Goal: Task Accomplishment & Management: Use online tool/utility

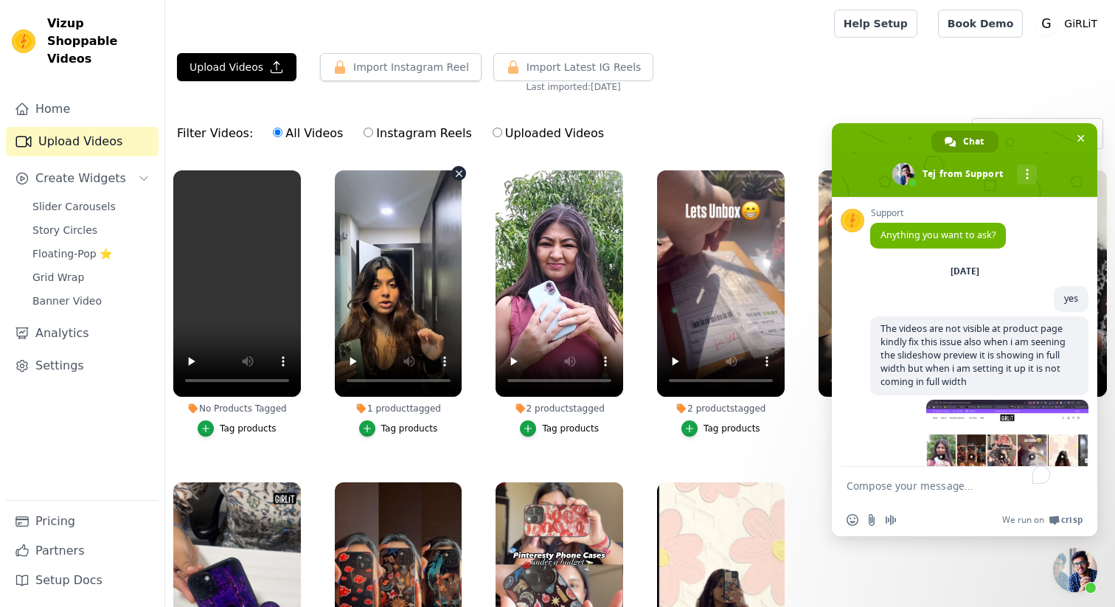
scroll to position [327, 0]
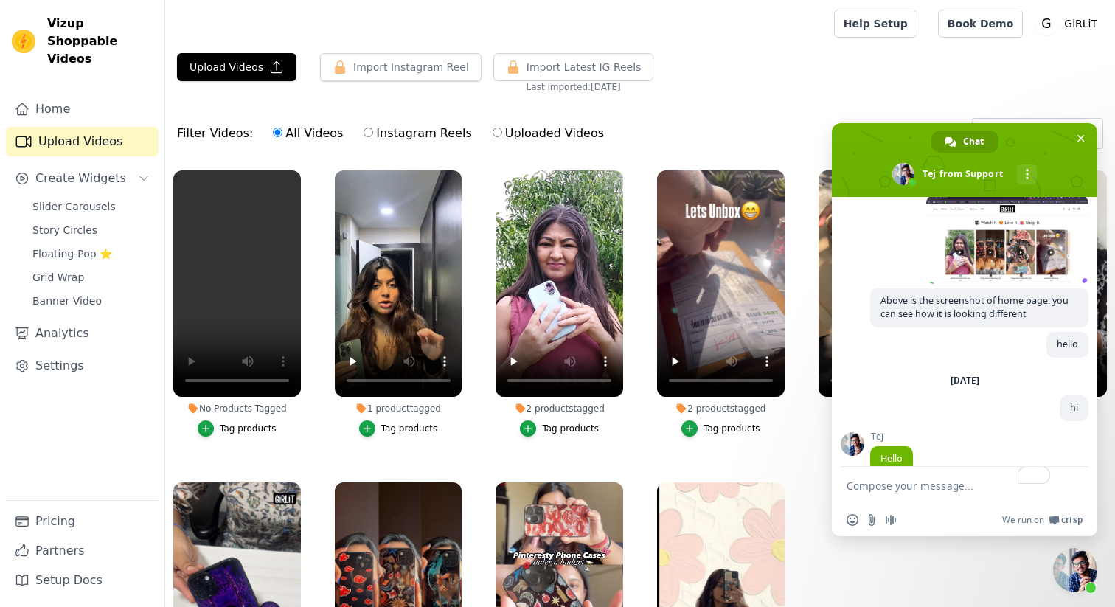
click at [239, 427] on div "Tag products" at bounding box center [248, 428] width 57 height 12
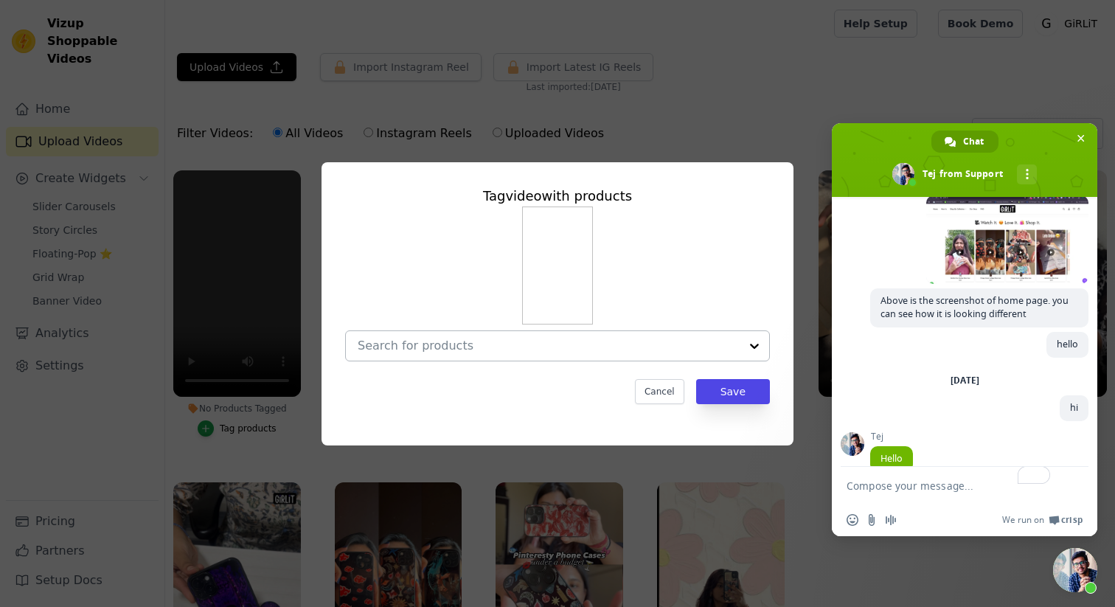
click at [431, 344] on input "No Products Tagged Tag video with products Cancel Save Tag products" at bounding box center [549, 345] width 382 height 14
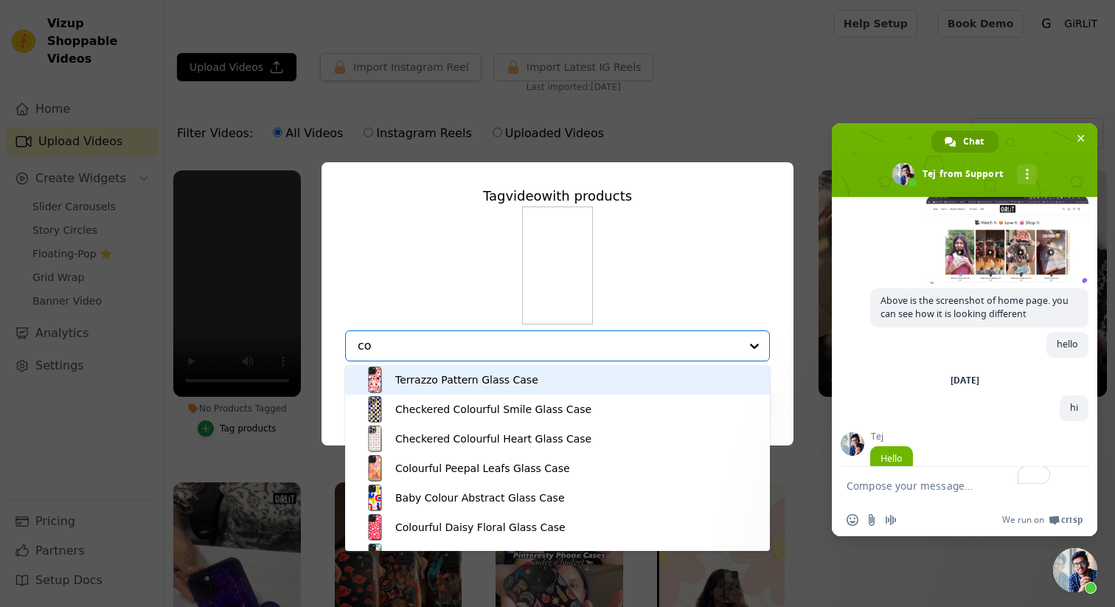
type input "c"
type input "f"
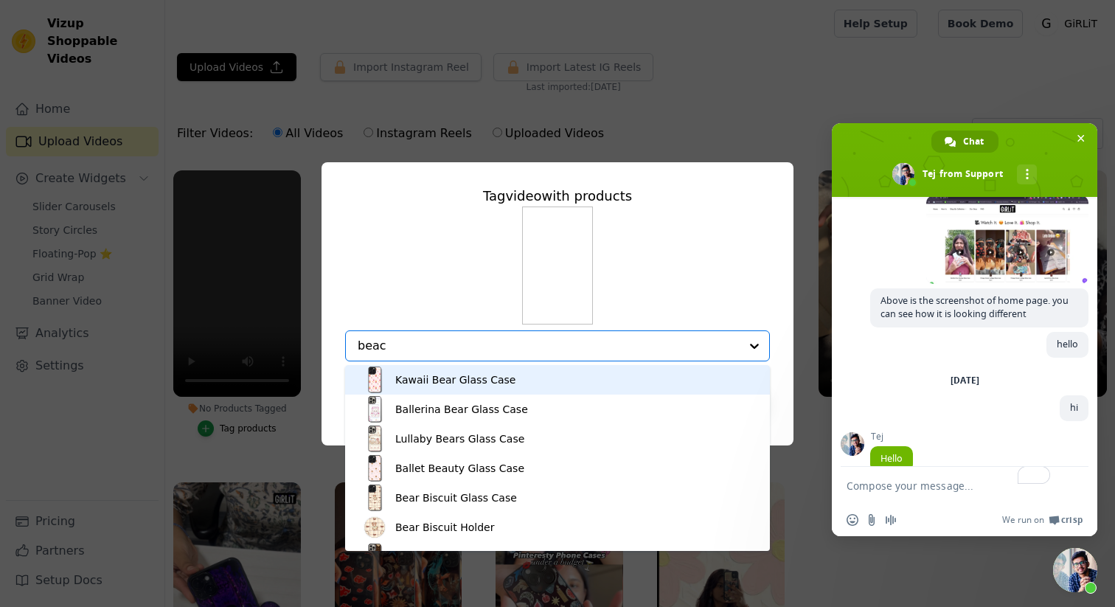
type input "beach"
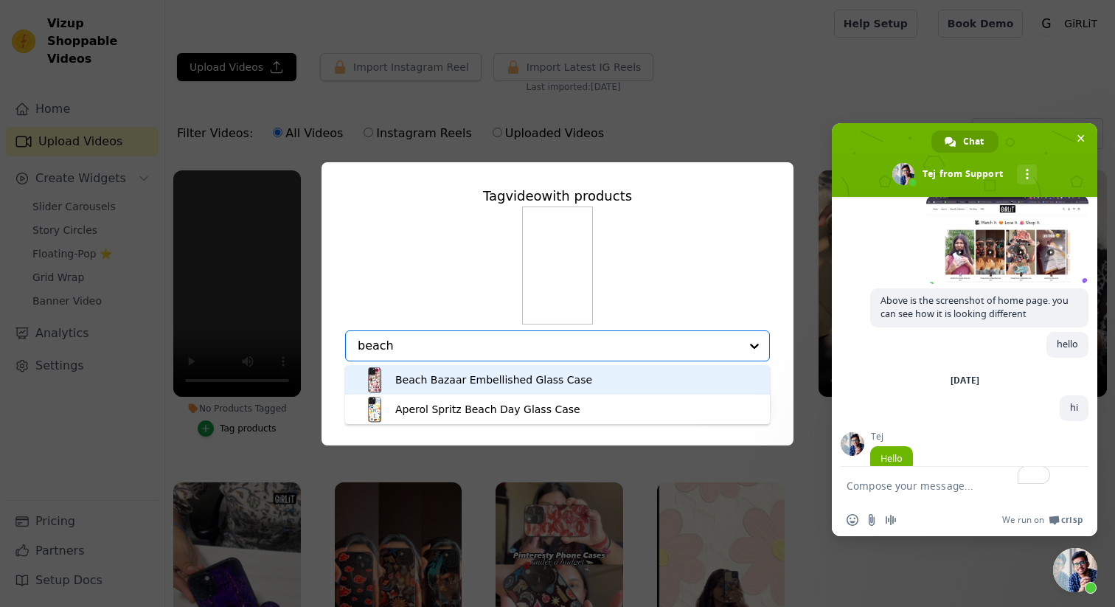
click at [439, 376] on div "Beach Bazaar Embellished Glass Case" at bounding box center [493, 379] width 197 height 15
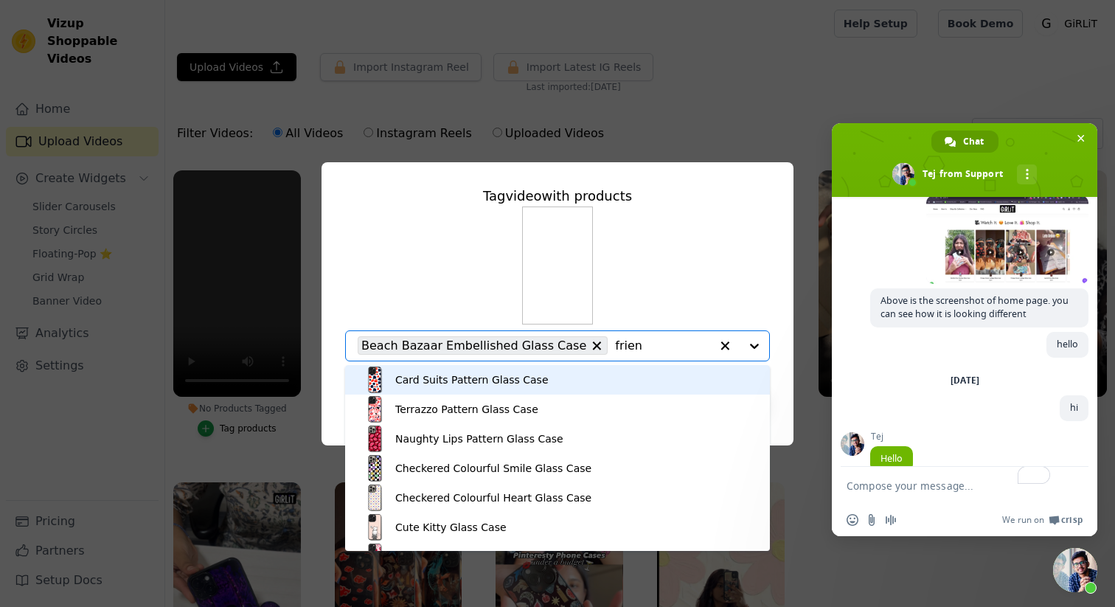
type input "friend"
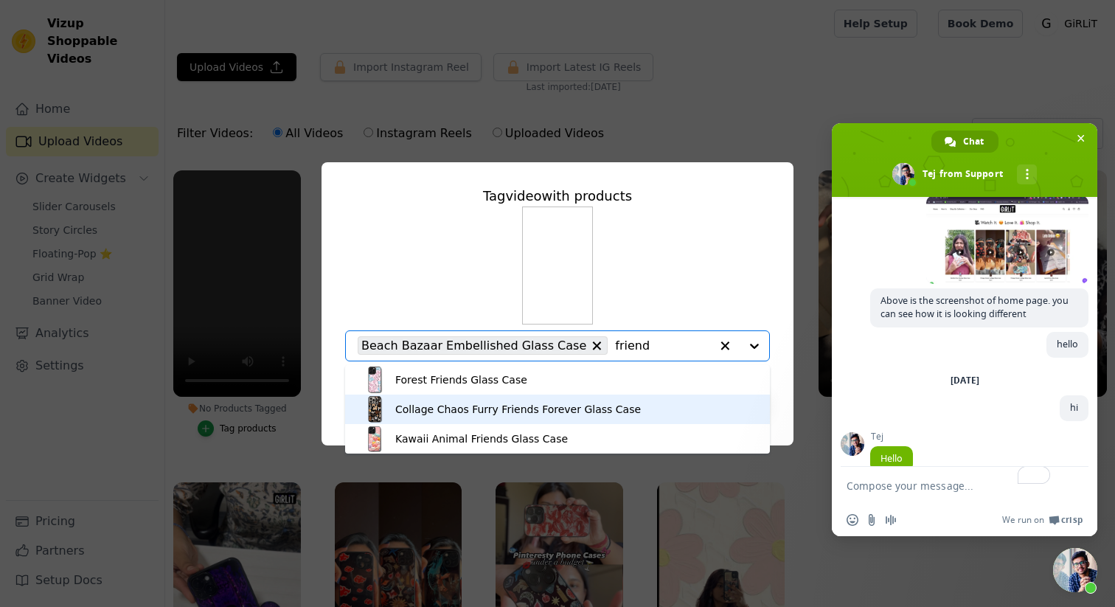
click at [473, 412] on div "Collage Chaos Furry Friends Forever Glass Case" at bounding box center [517, 409] width 245 height 15
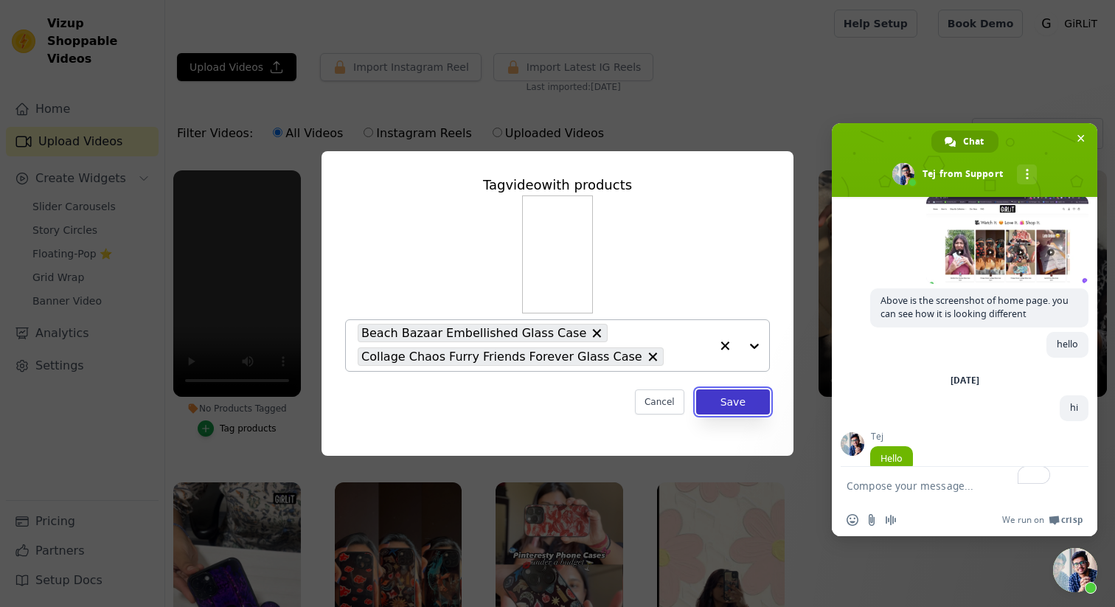
click at [746, 398] on button "Save" at bounding box center [733, 401] width 74 height 25
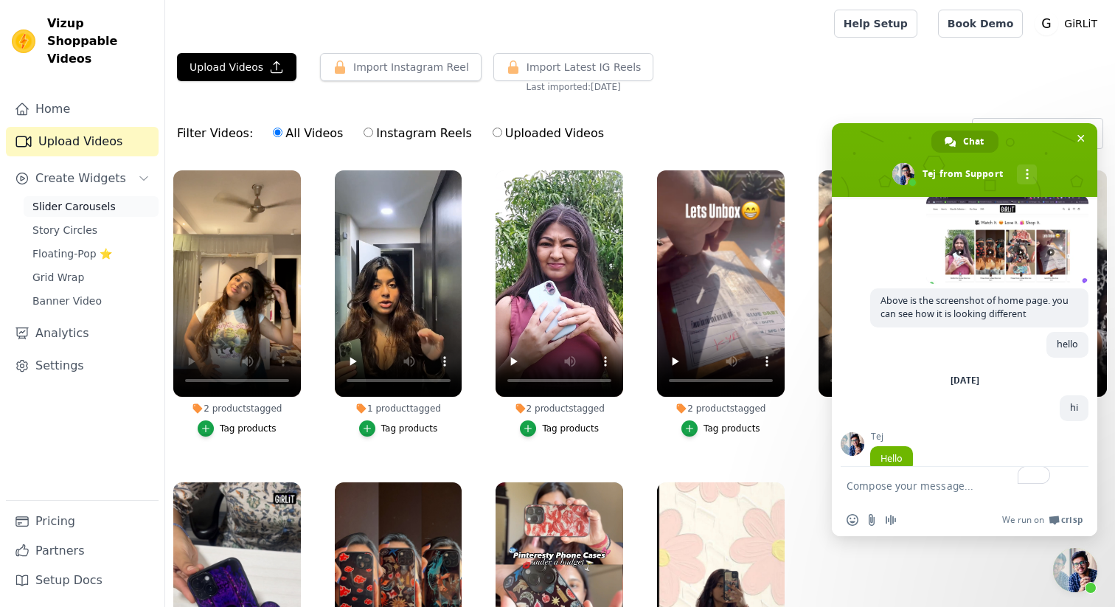
click at [107, 199] on span "Slider Carousels" at bounding box center [73, 206] width 83 height 15
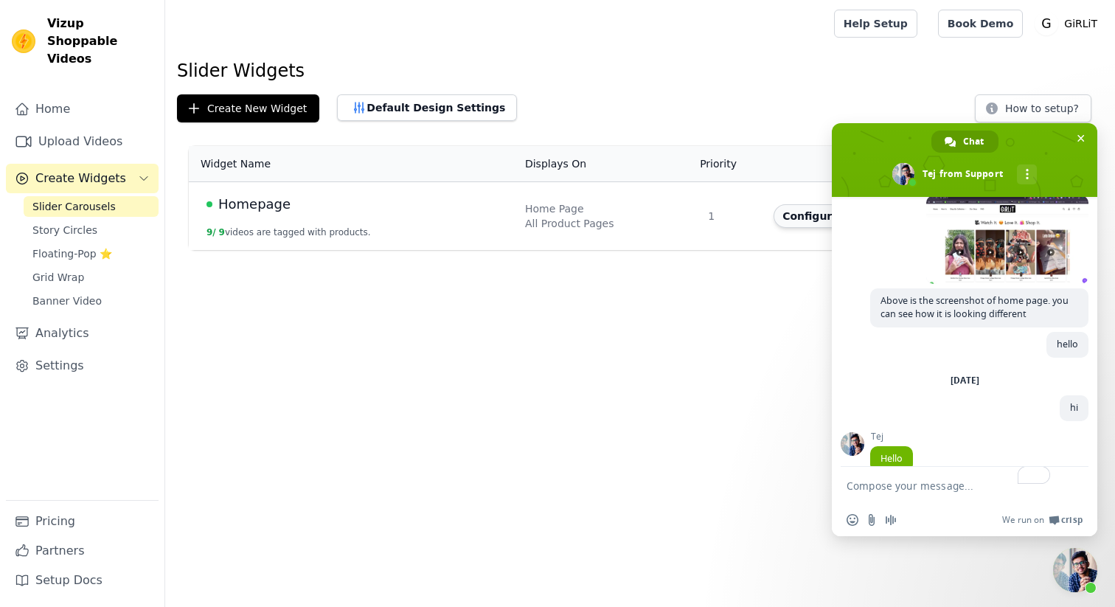
click at [792, 215] on button "Configure Widget" at bounding box center [832, 216] width 119 height 24
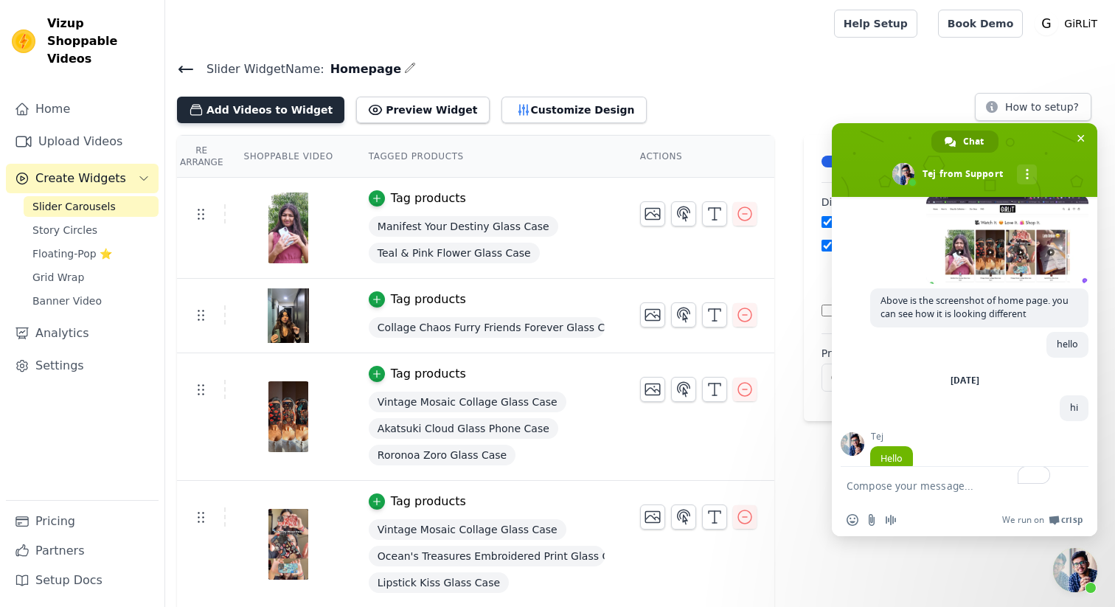
click at [293, 100] on button "Add Videos to Widget" at bounding box center [260, 110] width 167 height 27
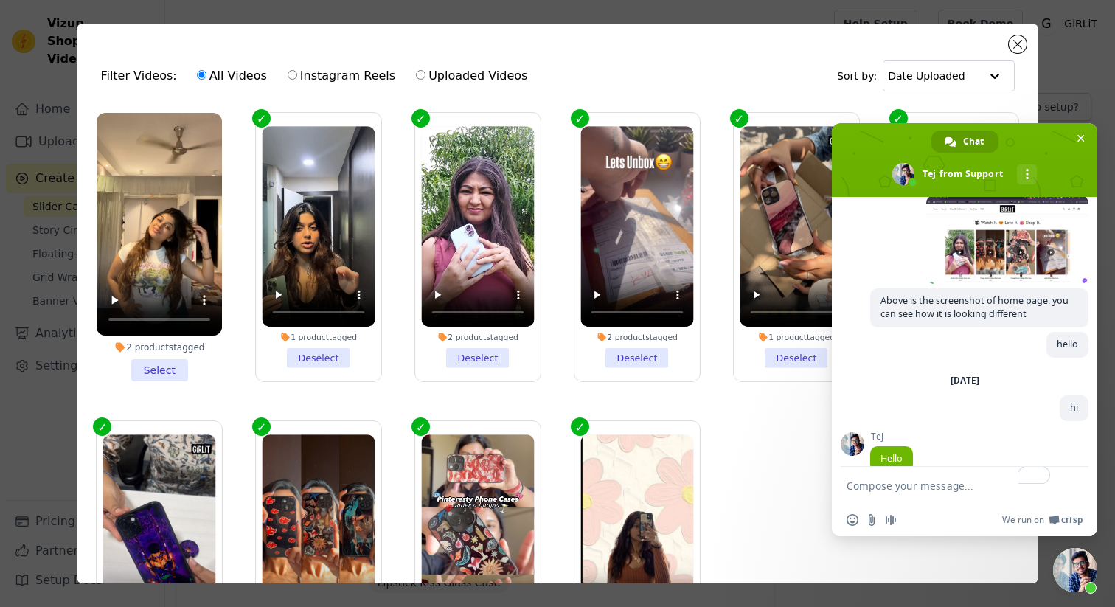
click at [157, 375] on li "2 products tagged Select" at bounding box center [159, 247] width 125 height 268
click at [0, 0] on input "2 products tagged Select" at bounding box center [0, 0] width 0 height 0
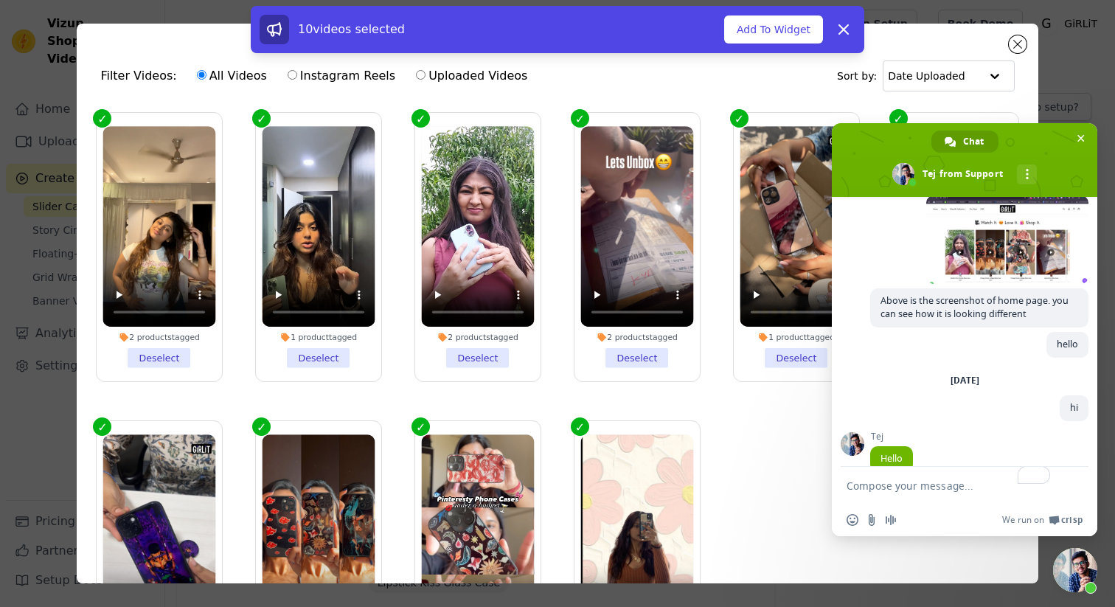
scroll to position [57, 0]
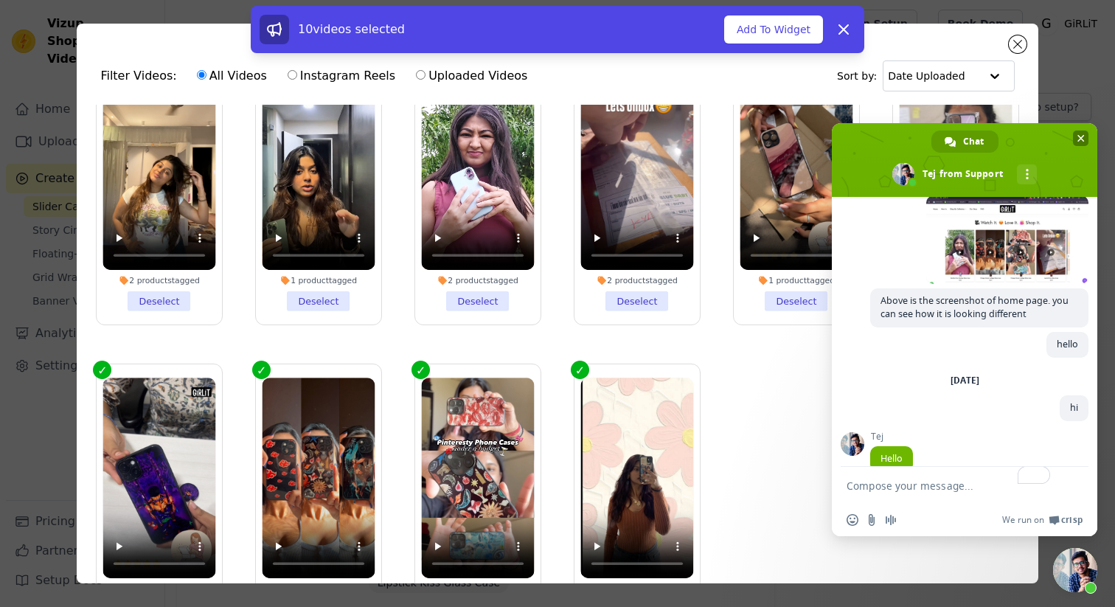
click at [1078, 142] on span "Close chat" at bounding box center [1080, 138] width 7 height 10
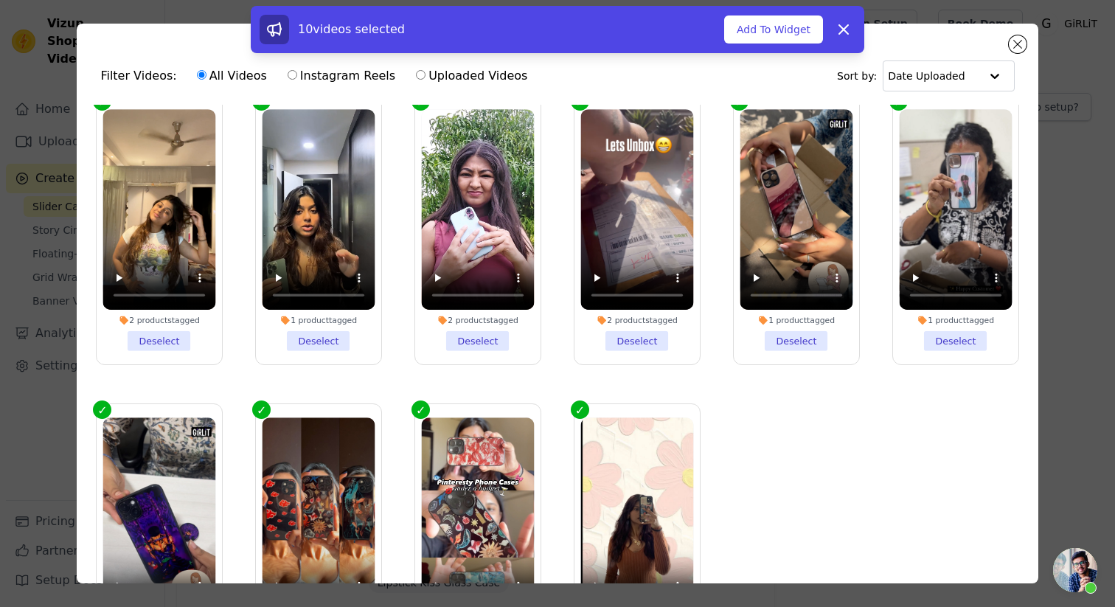
scroll to position [0, 0]
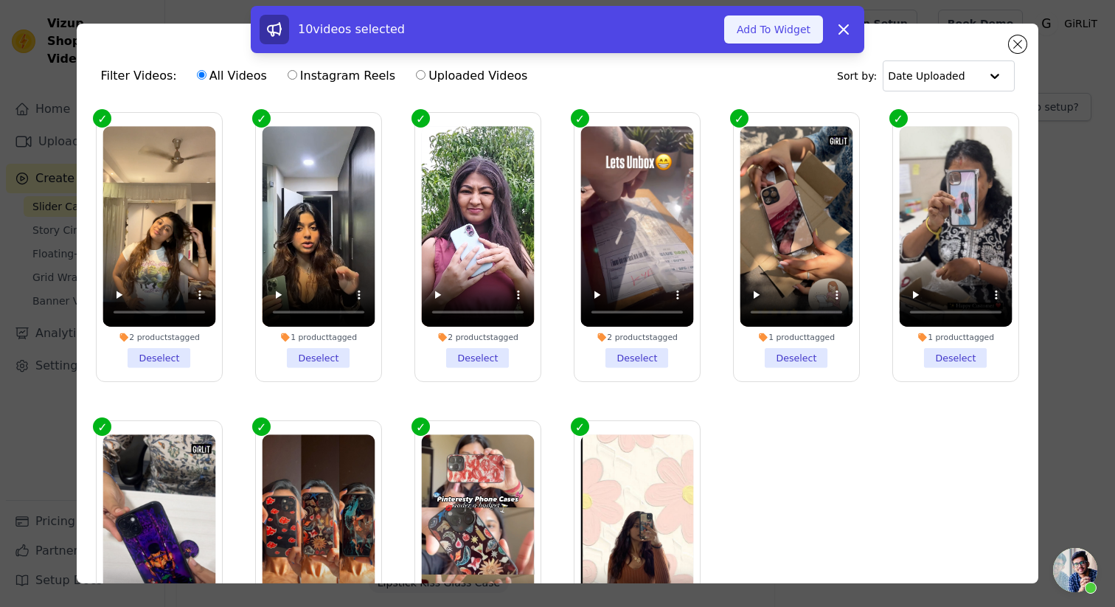
click at [783, 28] on button "Add To Widget" at bounding box center [773, 29] width 99 height 28
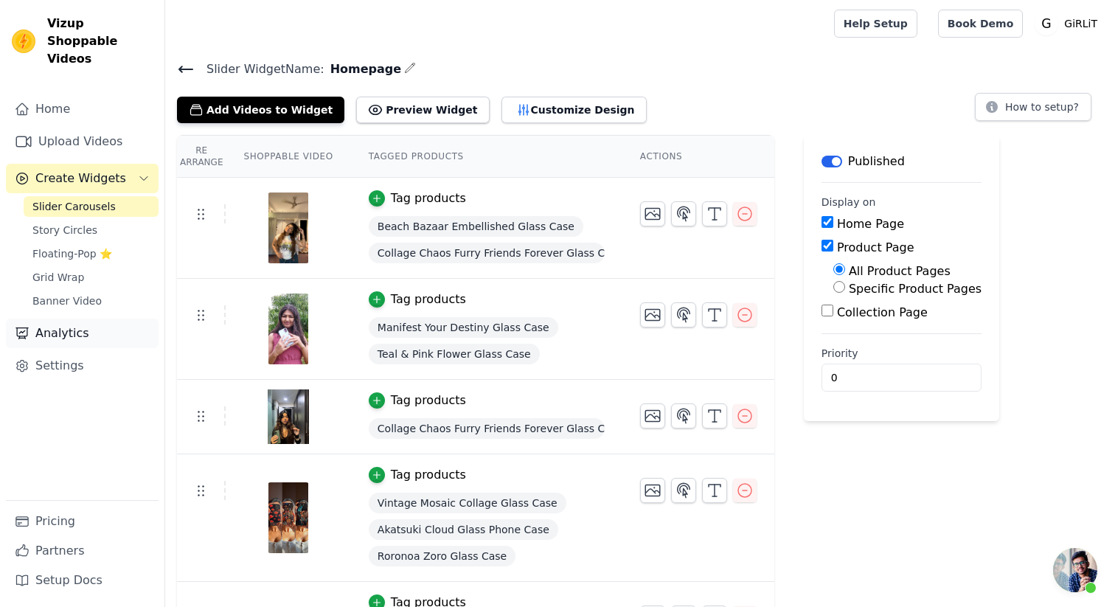
click at [69, 319] on link "Analytics" at bounding box center [82, 332] width 153 height 29
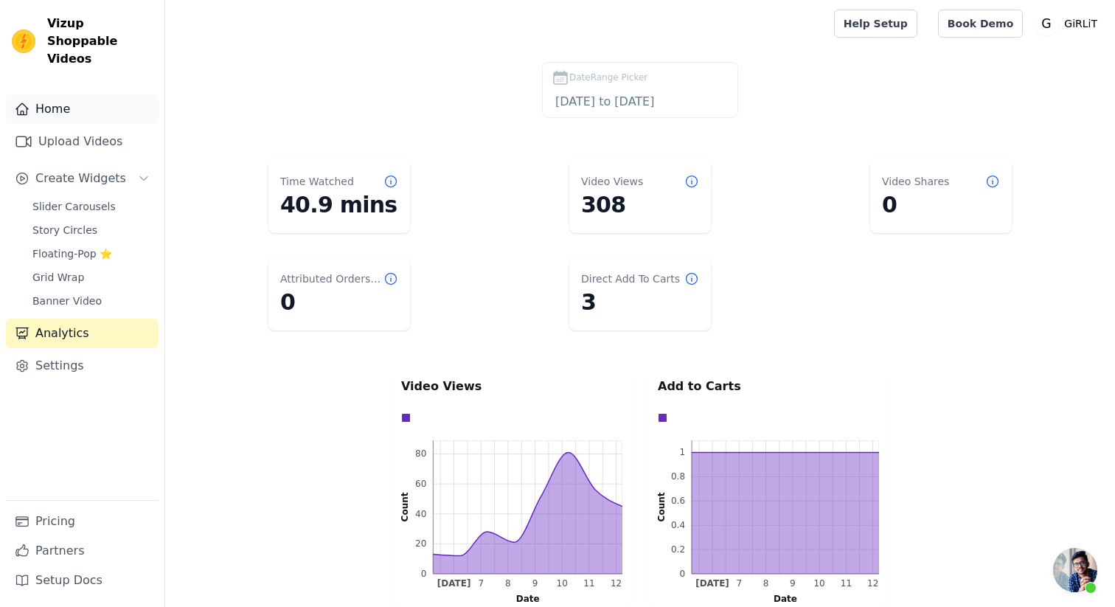
click at [83, 94] on link "Home" at bounding box center [82, 108] width 153 height 29
